Goal: Communication & Community: Participate in discussion

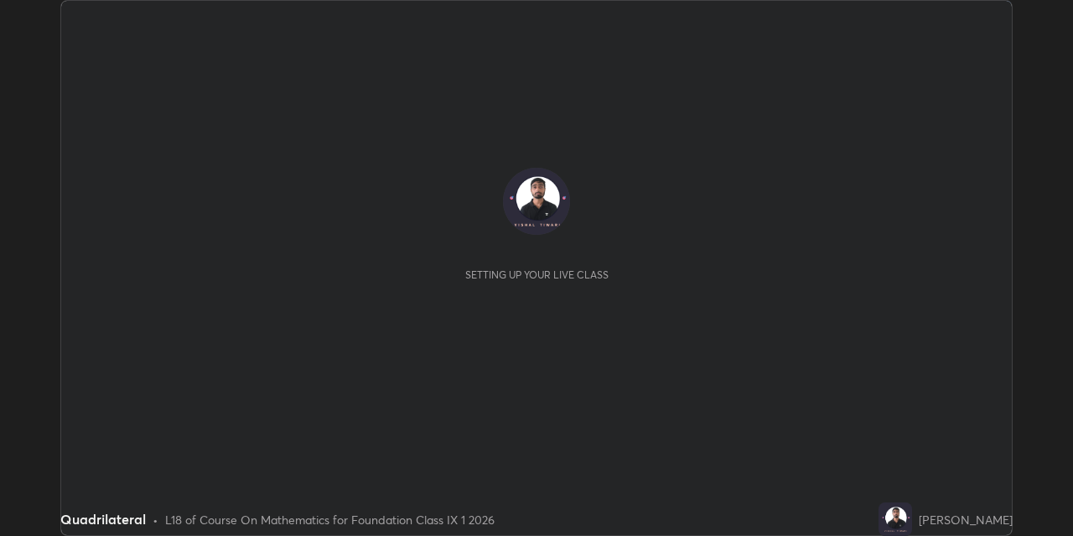
scroll to position [536, 1072]
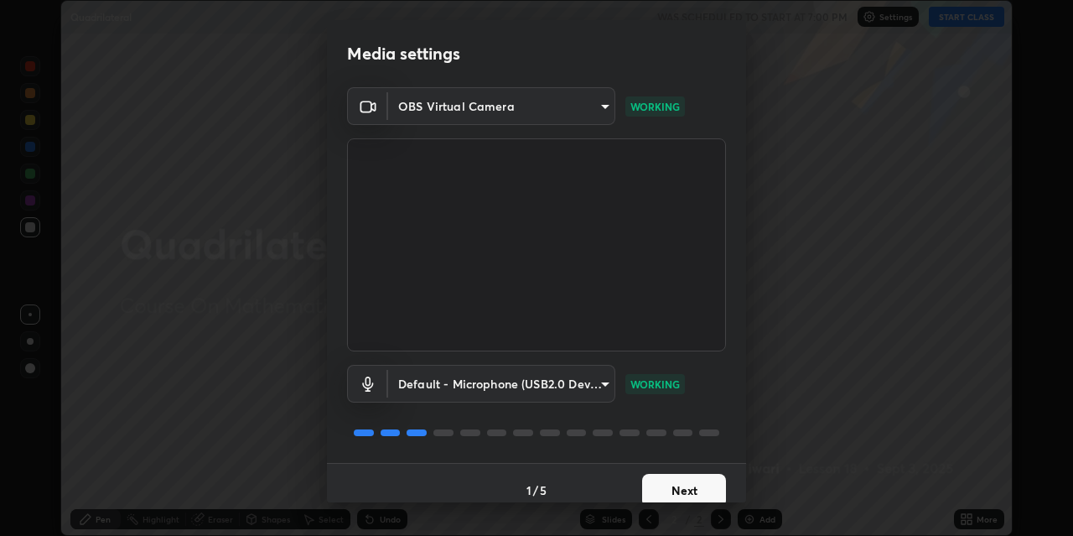
click at [664, 482] on button "Next" at bounding box center [684, 491] width 84 height 34
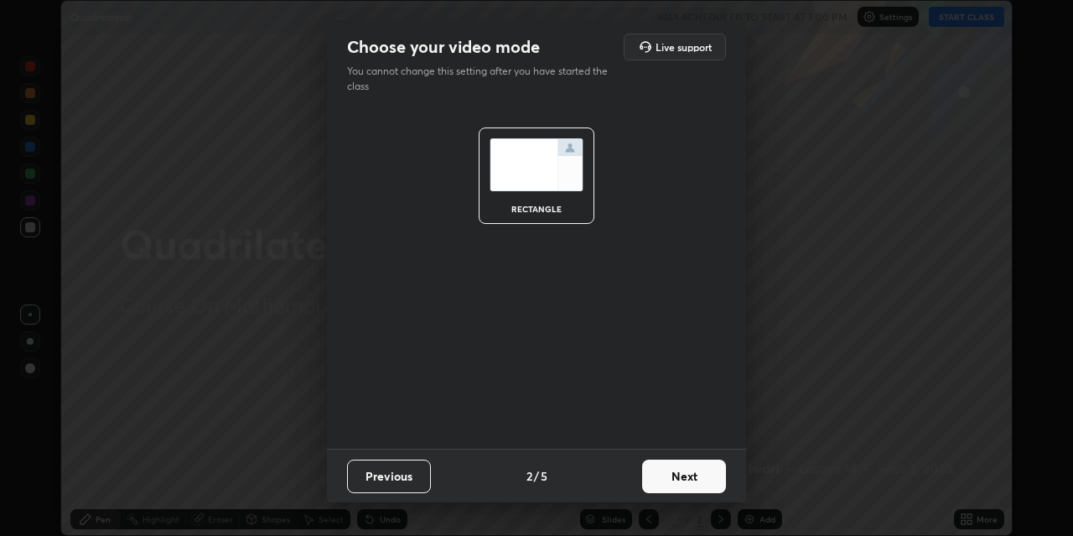
click at [664, 484] on button "Next" at bounding box center [684, 476] width 84 height 34
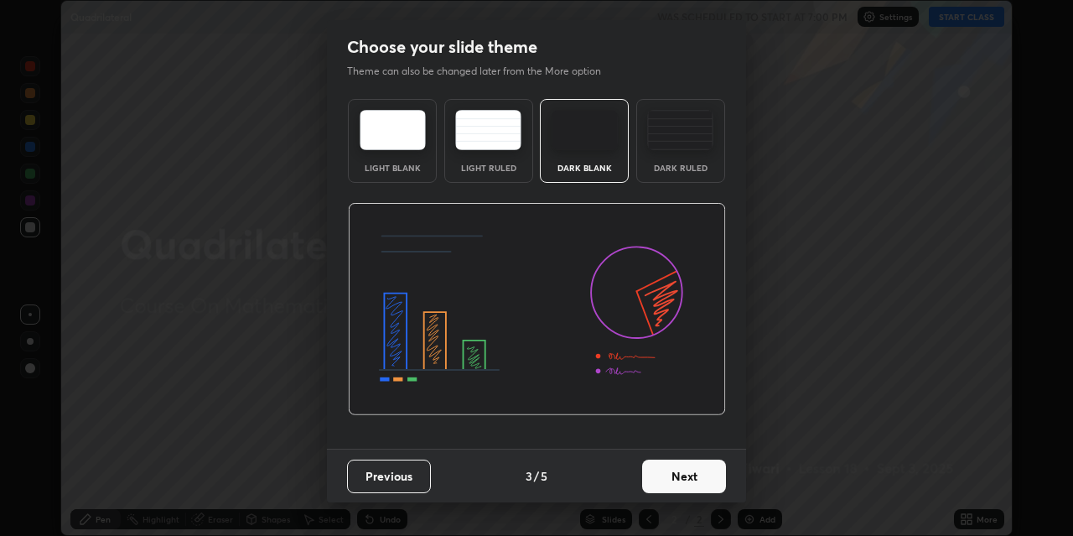
click at [669, 479] on button "Next" at bounding box center [684, 476] width 84 height 34
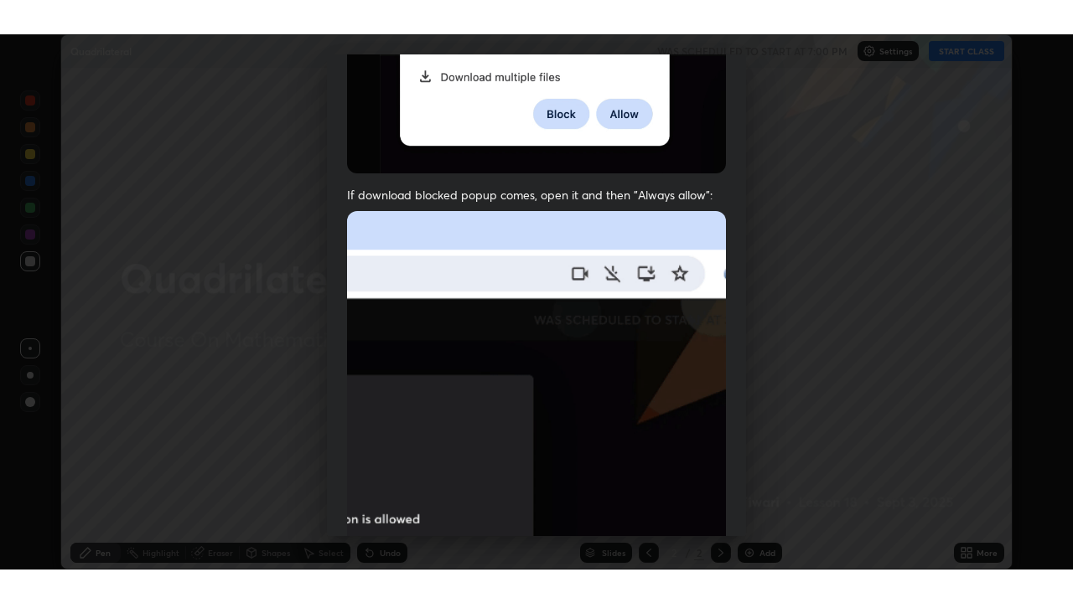
scroll to position [356, 0]
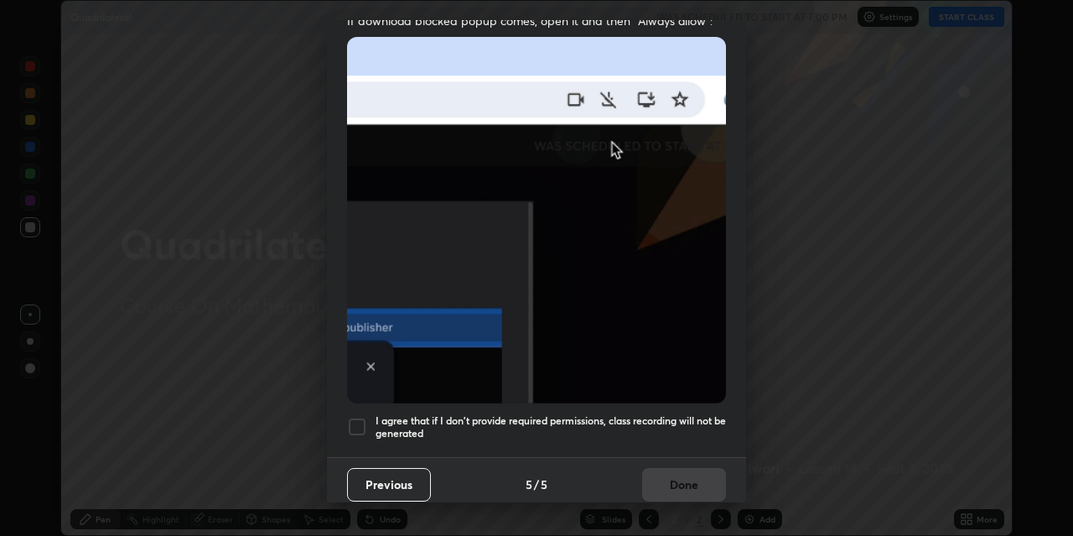
click at [354, 417] on div at bounding box center [357, 427] width 20 height 20
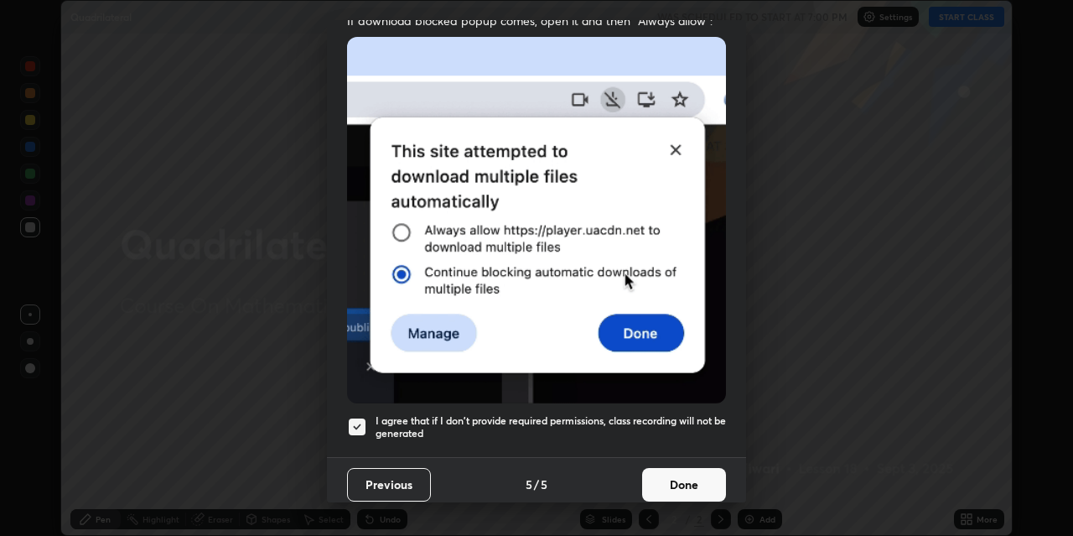
click at [678, 483] on button "Done" at bounding box center [684, 485] width 84 height 34
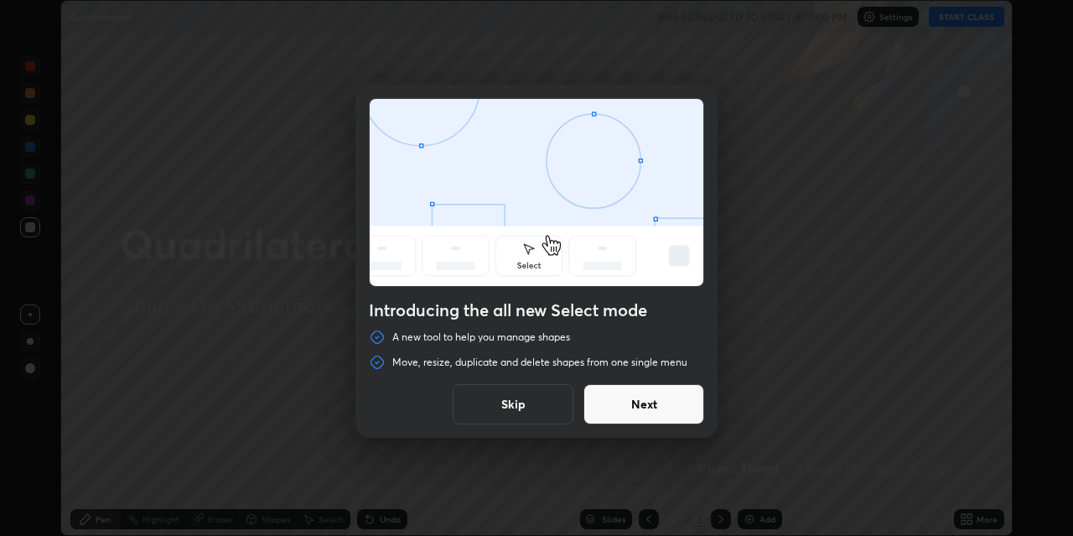
click at [629, 401] on button "Next" at bounding box center [643, 404] width 121 height 40
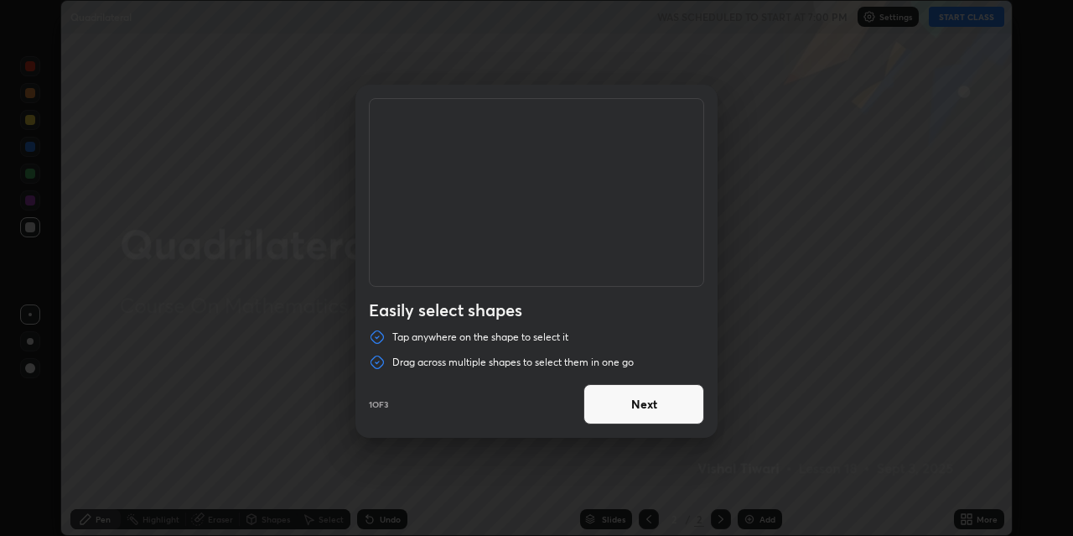
click at [645, 402] on button "Next" at bounding box center [643, 404] width 121 height 40
click at [655, 406] on button "Next" at bounding box center [643, 404] width 121 height 40
click at [649, 406] on button "Done" at bounding box center [643, 404] width 121 height 40
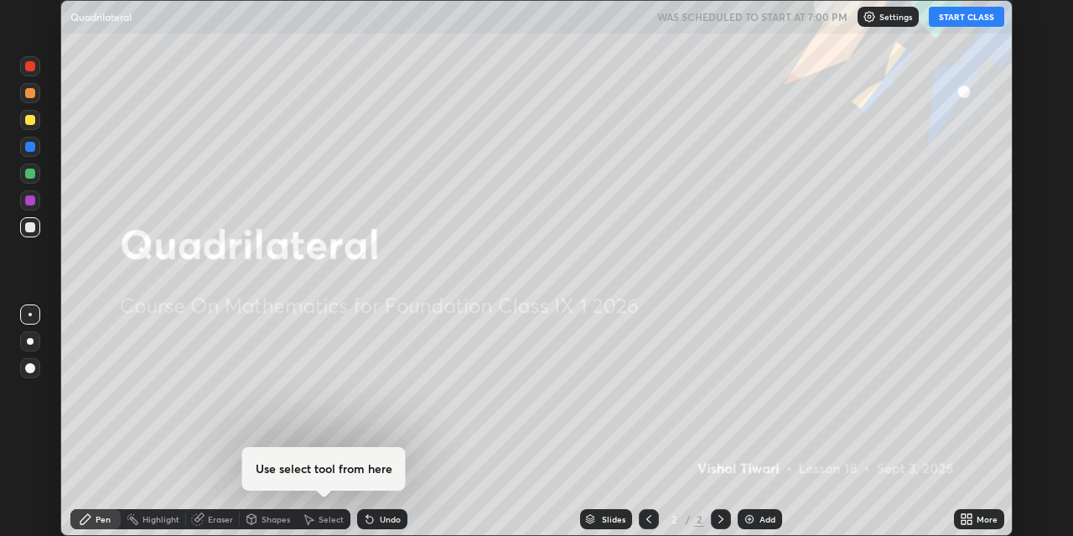
click at [960, 15] on button "START CLASS" at bounding box center [966, 17] width 75 height 20
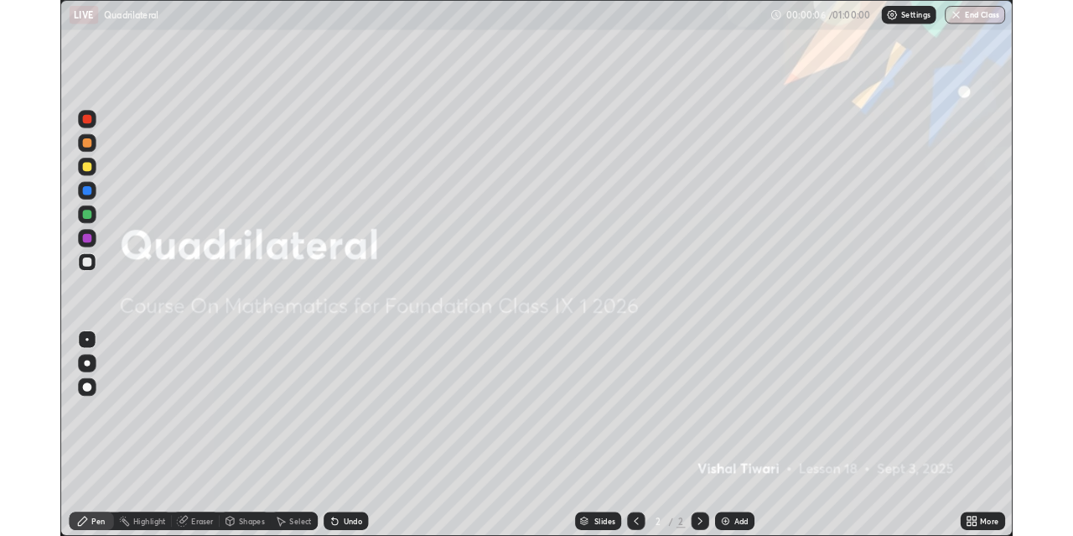
scroll to position [603, 1073]
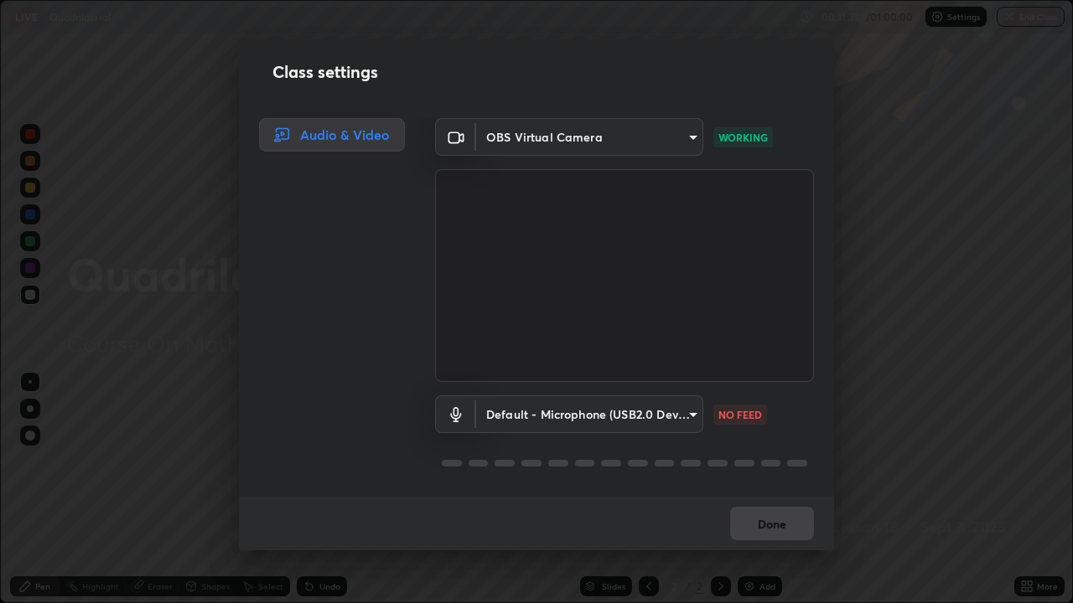
click at [749, 518] on div "Done" at bounding box center [536, 524] width 595 height 54
click at [750, 519] on div "Done" at bounding box center [536, 524] width 595 height 54
click at [753, 523] on div "Done" at bounding box center [536, 524] width 595 height 54
click at [781, 528] on div "Done" at bounding box center [536, 524] width 595 height 54
click at [769, 532] on div "Done" at bounding box center [536, 524] width 595 height 54
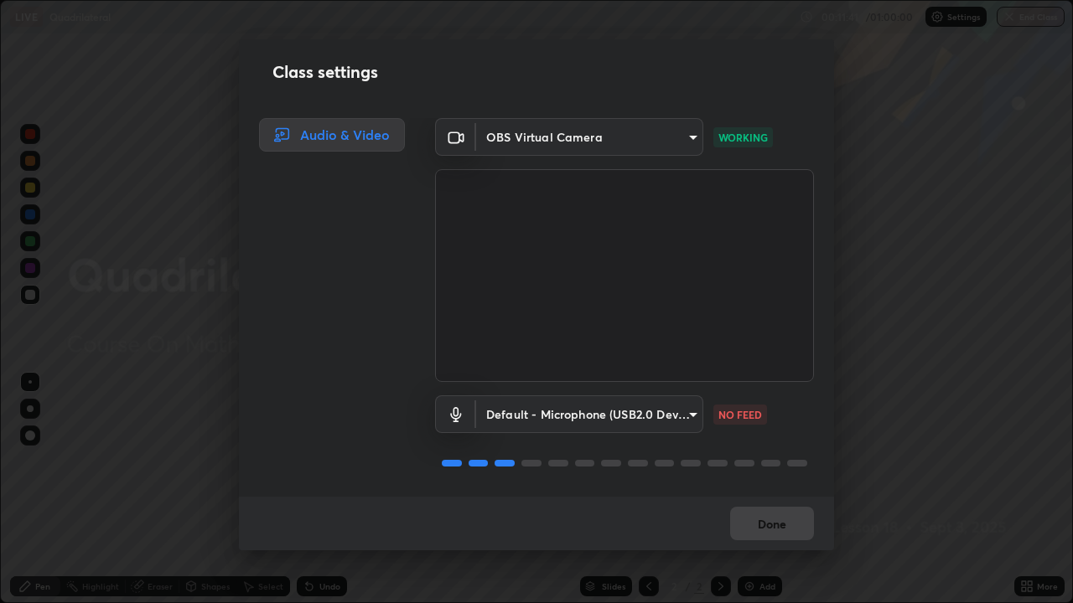
click at [764, 531] on div "Done" at bounding box center [536, 524] width 595 height 54
click at [769, 522] on button "Done" at bounding box center [772, 524] width 84 height 34
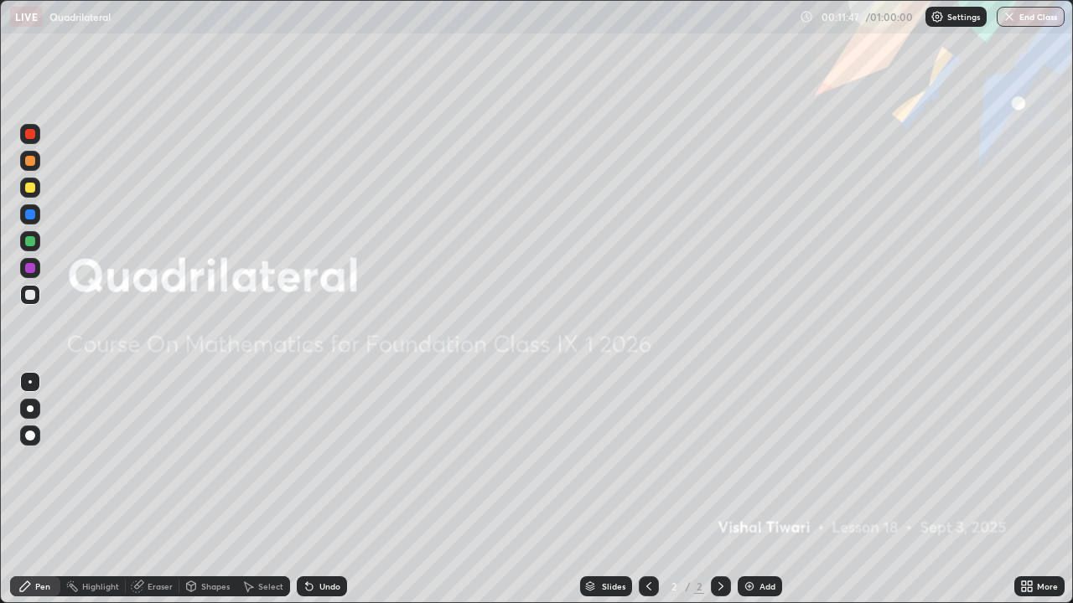
click at [759, 535] on div "Add" at bounding box center [760, 587] width 44 height 20
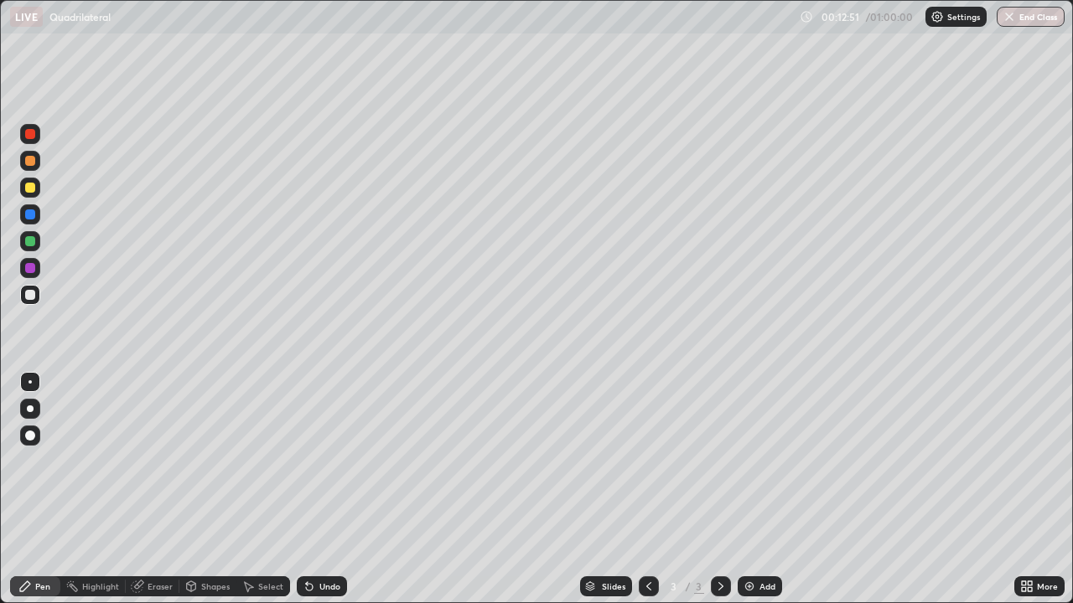
click at [763, 535] on div "Add" at bounding box center [760, 587] width 44 height 20
click at [765, 535] on div "Add" at bounding box center [767, 586] width 16 height 8
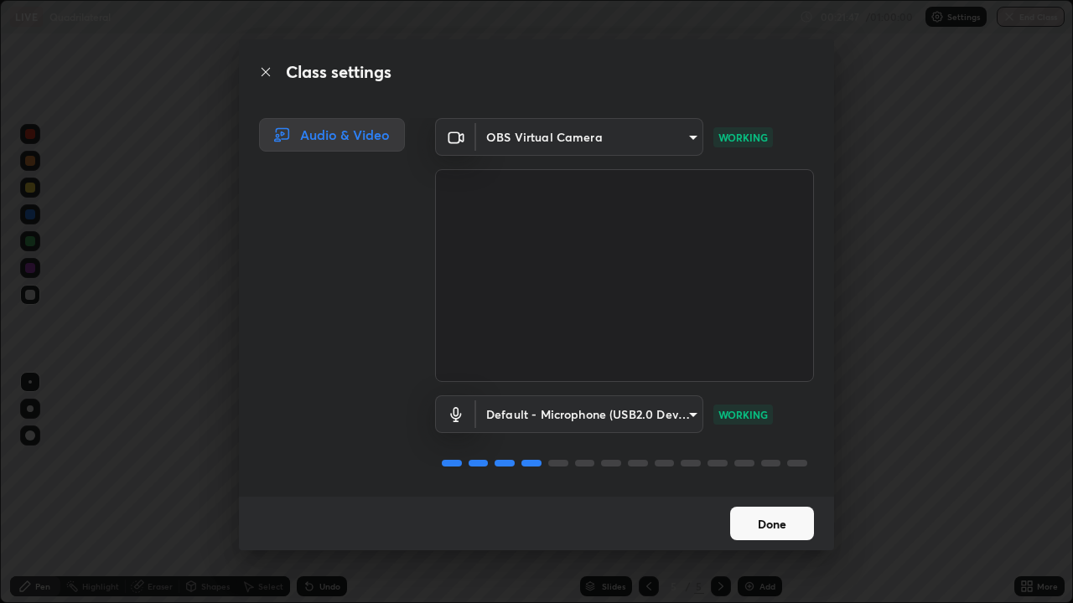
click at [770, 524] on button "Done" at bounding box center [772, 524] width 84 height 34
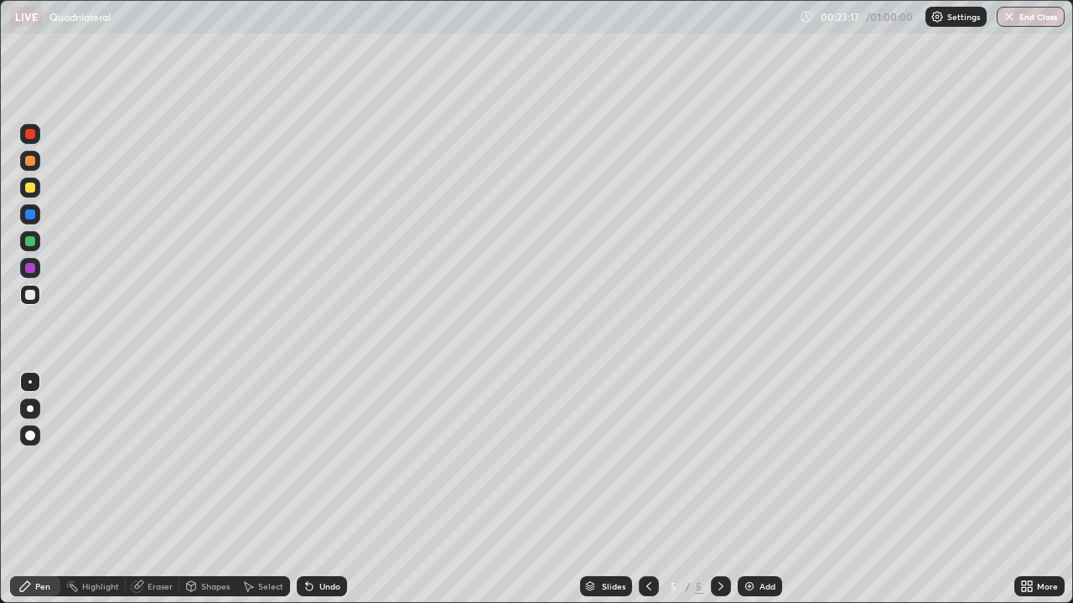
click at [765, 535] on div "Add" at bounding box center [760, 587] width 44 height 20
click at [762, 535] on div "Add" at bounding box center [767, 586] width 16 height 8
click at [758, 535] on div "Add" at bounding box center [760, 587] width 44 height 20
click at [760, 535] on div "Add" at bounding box center [767, 586] width 16 height 8
click at [765, 535] on div "Add" at bounding box center [767, 586] width 16 height 8
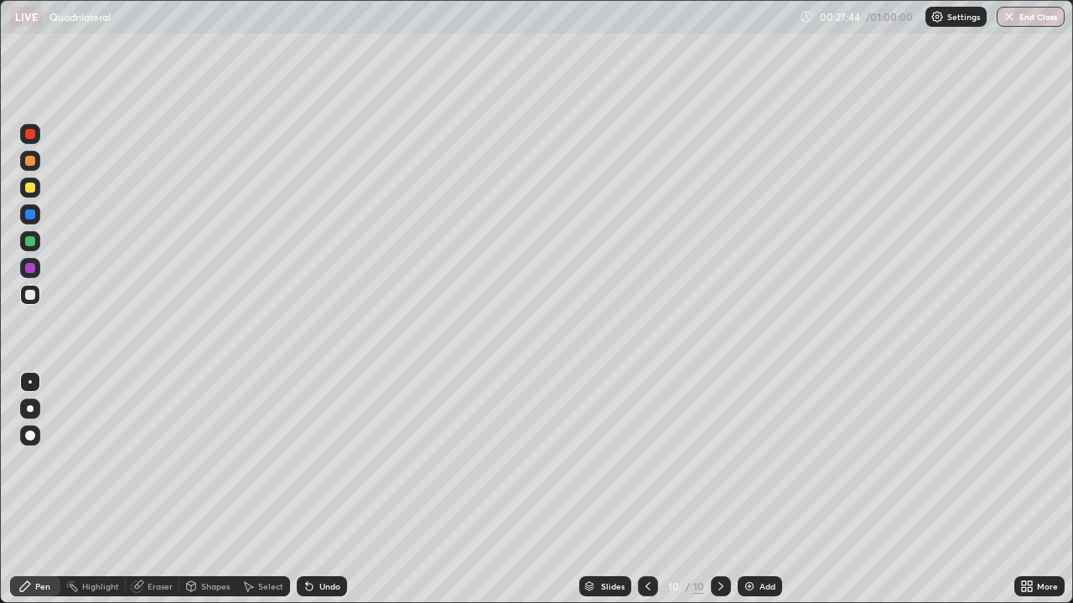
click at [754, 535] on div "Add" at bounding box center [760, 587] width 44 height 20
click at [762, 535] on div "Add" at bounding box center [760, 587] width 44 height 20
click at [647, 535] on icon at bounding box center [648, 586] width 13 height 13
click at [645, 535] on icon at bounding box center [648, 586] width 13 height 13
click at [649, 535] on icon at bounding box center [648, 586] width 13 height 13
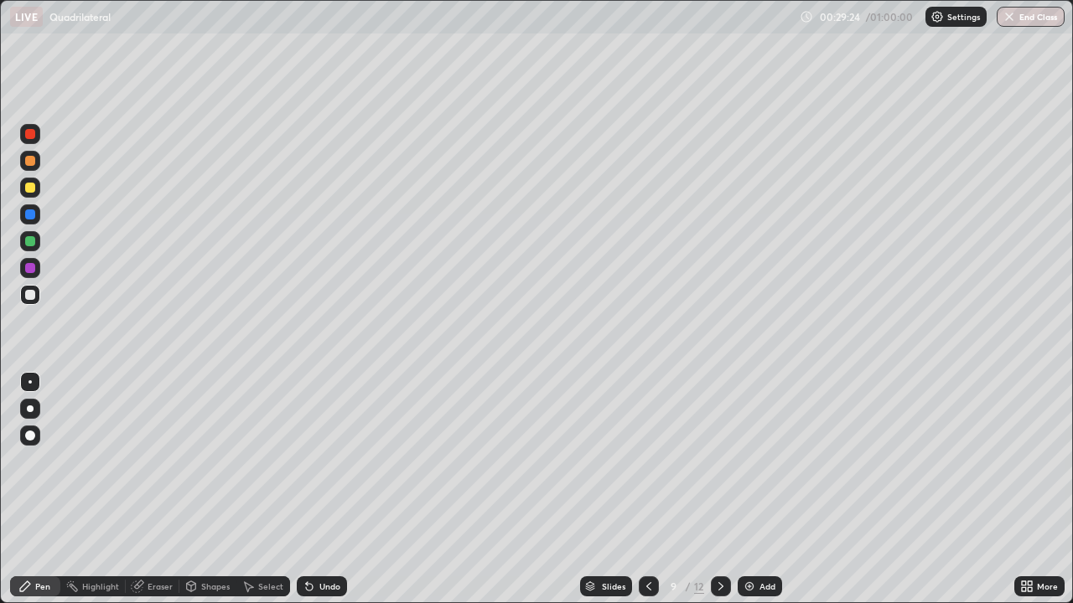
click at [645, 535] on icon at bounding box center [648, 586] width 13 height 13
click at [647, 535] on icon at bounding box center [648, 586] width 5 height 8
click at [648, 535] on icon at bounding box center [648, 586] width 5 height 8
click at [718, 535] on icon at bounding box center [720, 586] width 13 height 13
click at [719, 535] on icon at bounding box center [720, 586] width 13 height 13
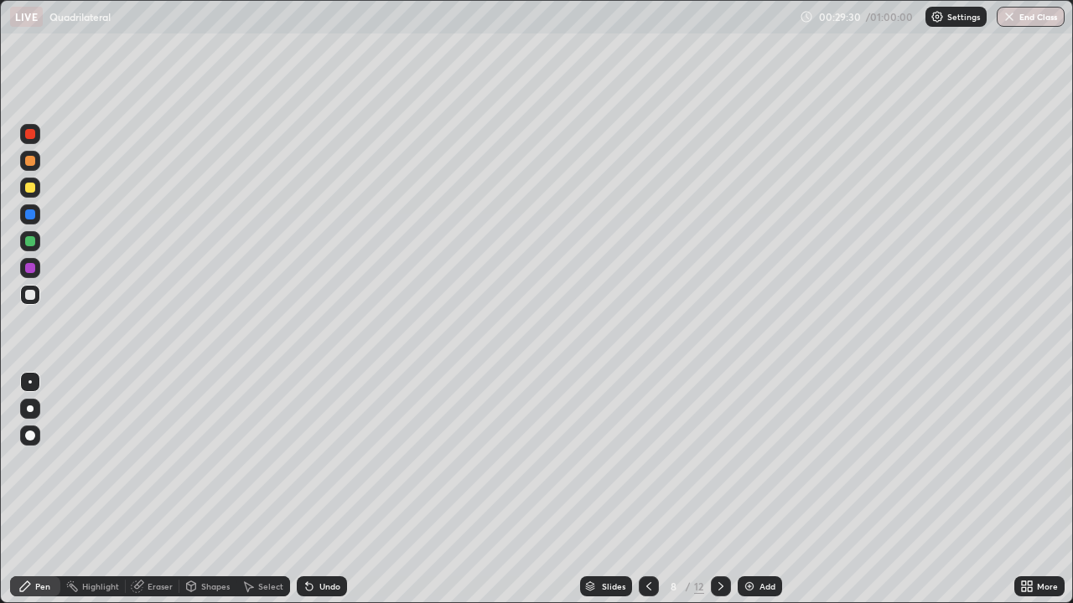
click at [725, 535] on icon at bounding box center [720, 586] width 13 height 13
click at [719, 535] on icon at bounding box center [720, 586] width 13 height 13
click at [764, 535] on div "Add" at bounding box center [767, 586] width 16 height 8
click at [756, 535] on div "Add" at bounding box center [760, 587] width 44 height 20
click at [776, 535] on div "Add" at bounding box center [760, 587] width 44 height 20
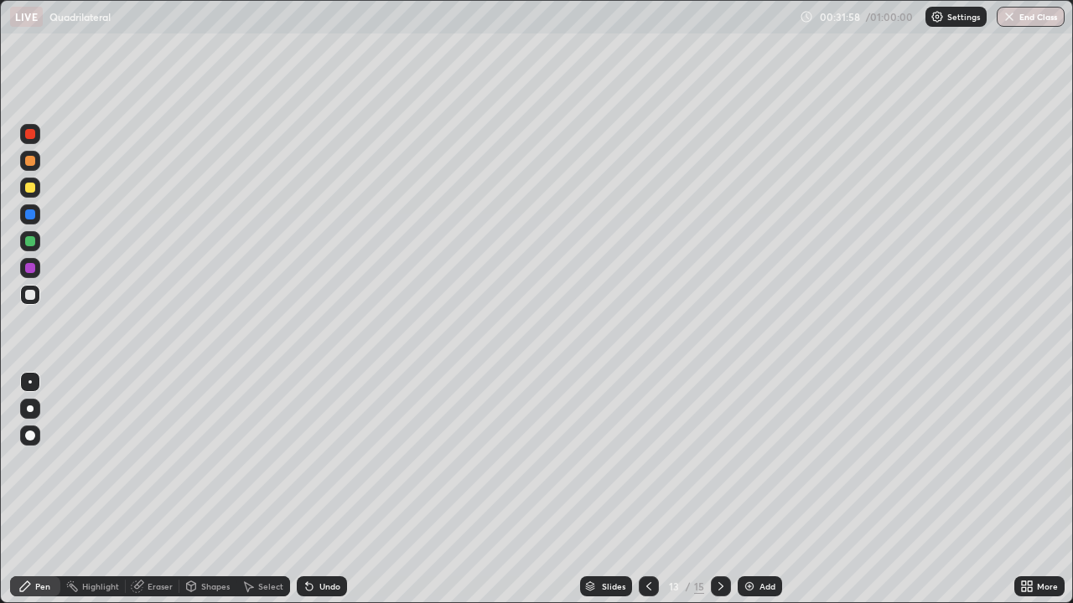
click at [1043, 9] on button "End Class" at bounding box center [1031, 17] width 68 height 20
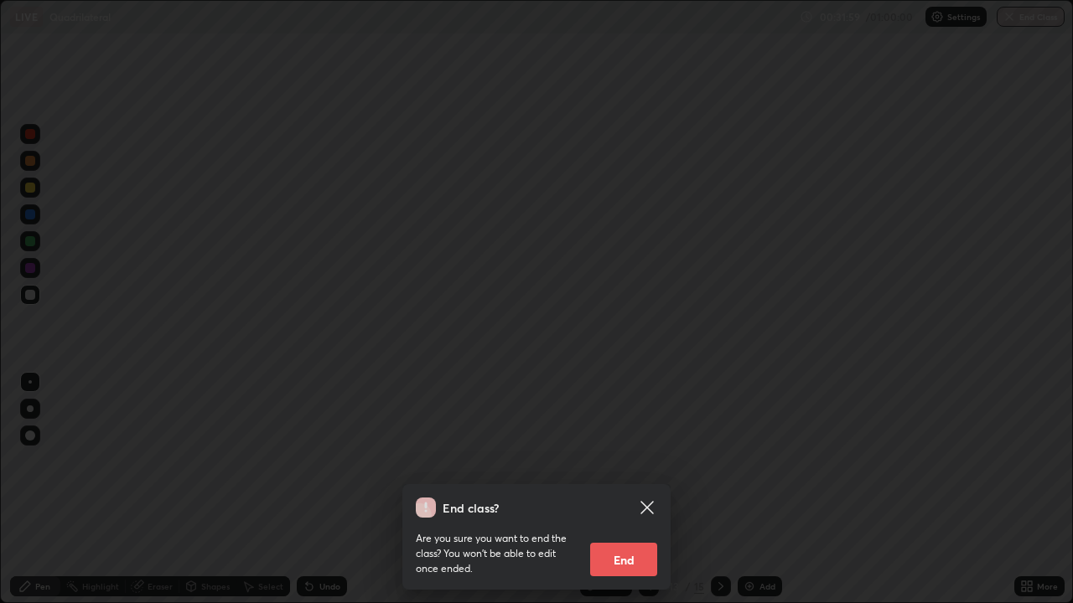
click at [628, 535] on button "End" at bounding box center [623, 560] width 67 height 34
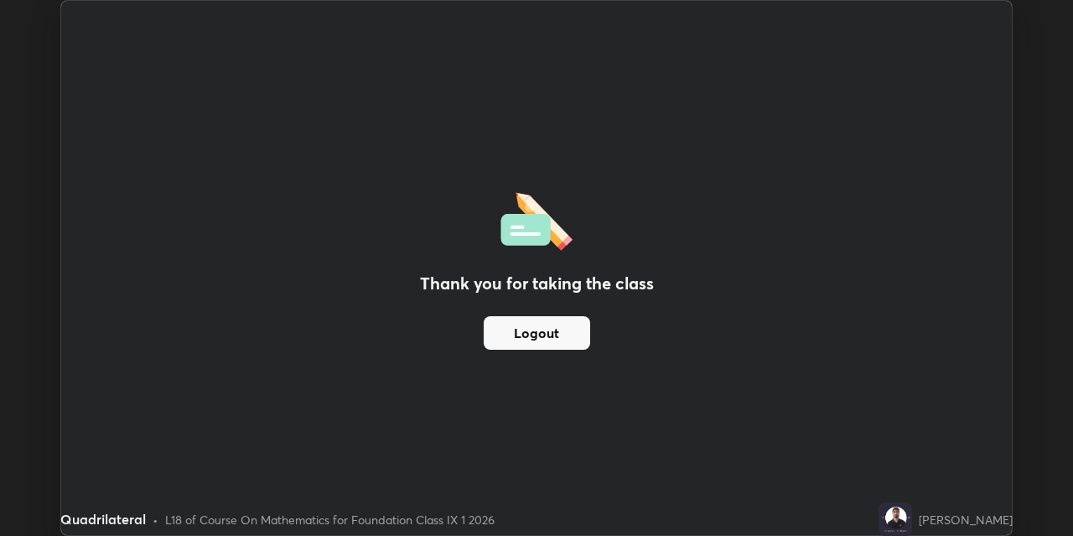
scroll to position [83276, 82738]
